Goal: Navigation & Orientation: Understand site structure

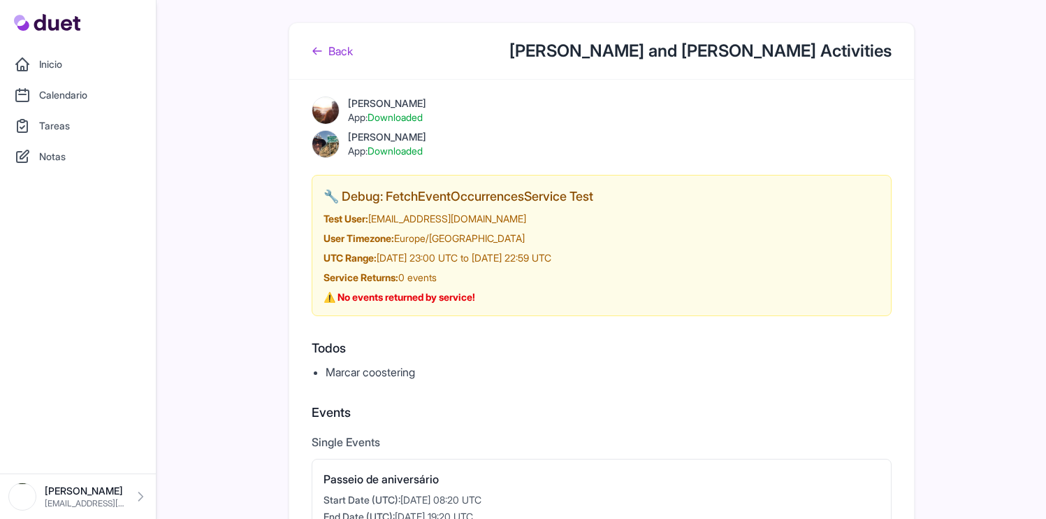
scroll to position [770, 0]
click at [88, 114] on link "Tareas" at bounding box center [77, 126] width 139 height 28
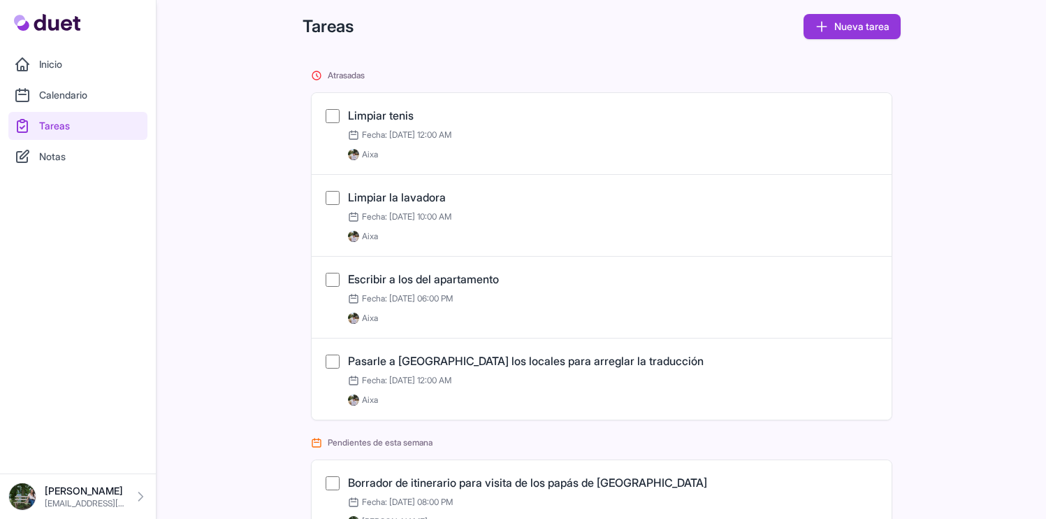
click at [82, 90] on link "Calendario" at bounding box center [77, 95] width 139 height 28
